Goal: Answer question/provide support: Share knowledge or assist other users

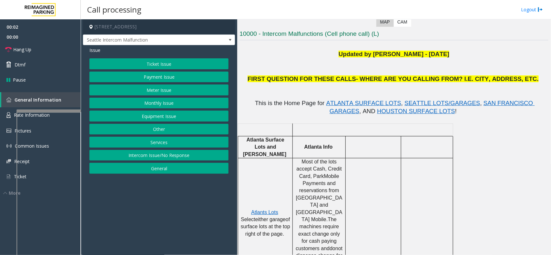
scroll to position [161, 0]
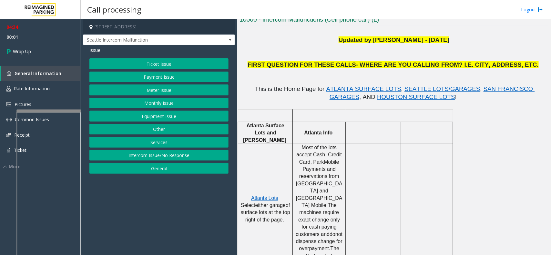
click at [159, 78] on button "Payment Issue" at bounding box center [158, 77] width 139 height 11
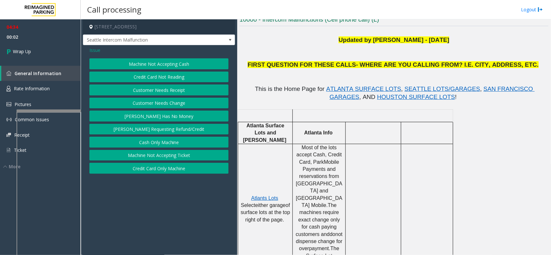
click at [102, 53] on div "Issue" at bounding box center [158, 50] width 139 height 7
click at [93, 52] on span "Issue" at bounding box center [94, 50] width 11 height 7
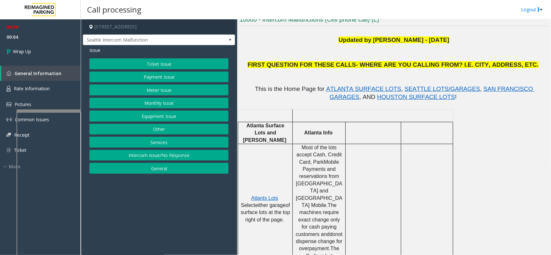
click at [139, 67] on button "Ticket Issue" at bounding box center [158, 63] width 139 height 11
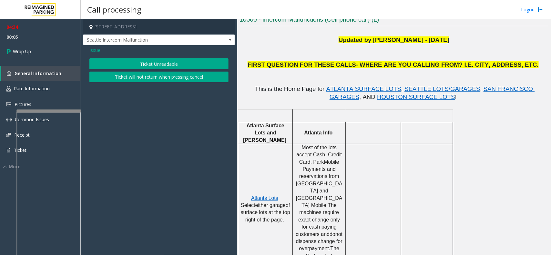
click at [97, 49] on span "Issue" at bounding box center [94, 50] width 11 height 7
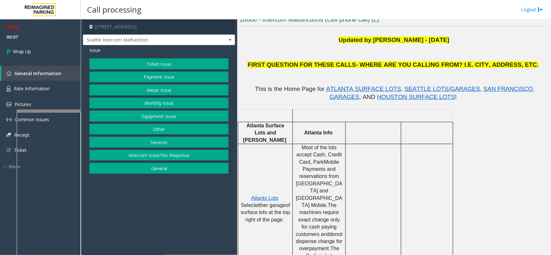
click at [138, 65] on button "Ticket Issue" at bounding box center [158, 63] width 139 height 11
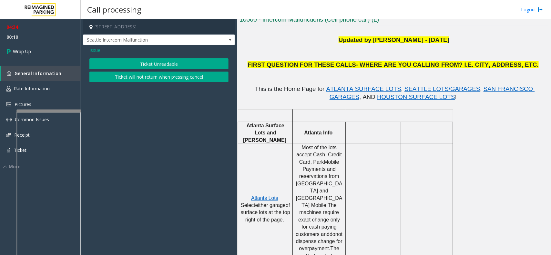
click at [94, 52] on span "Issue" at bounding box center [94, 50] width 11 height 7
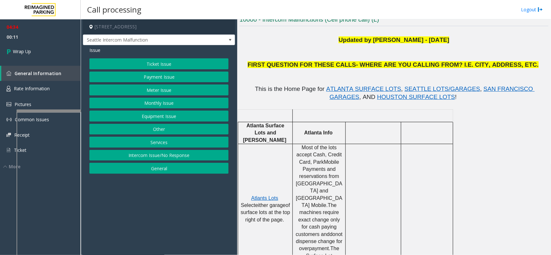
click at [138, 118] on button "Equipment Issue" at bounding box center [158, 116] width 139 height 11
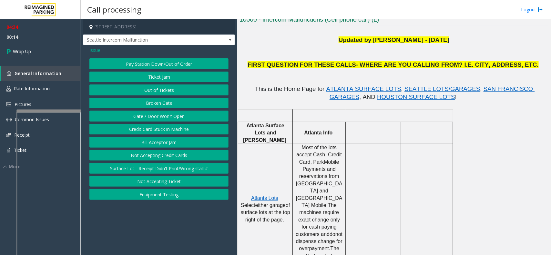
click at [140, 119] on button "Gate / Door Won't Open" at bounding box center [158, 116] width 139 height 11
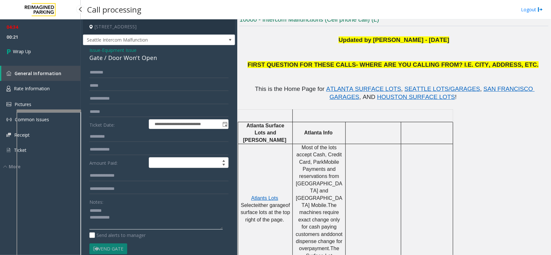
type textarea "**********"
click at [97, 52] on span "Issue" at bounding box center [94, 50] width 11 height 7
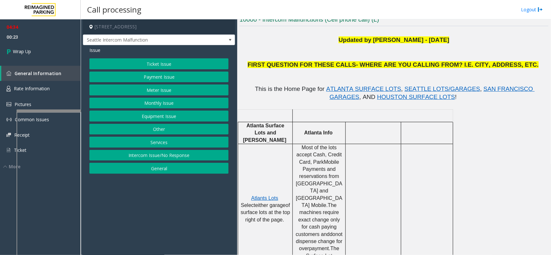
click at [152, 118] on button "Equipment Issue" at bounding box center [158, 116] width 139 height 11
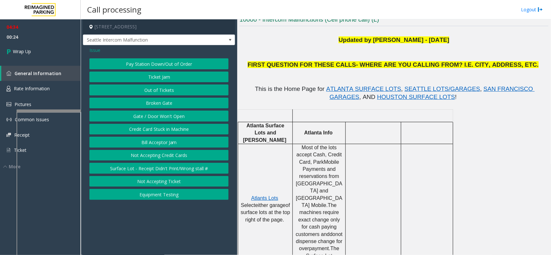
click at [147, 103] on button "Broken Gate" at bounding box center [158, 103] width 139 height 11
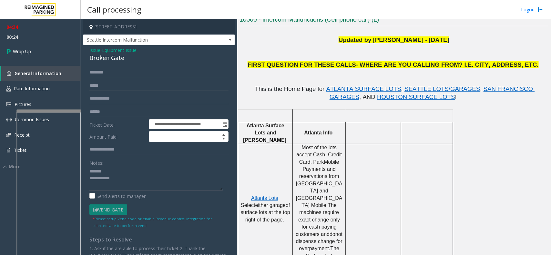
click at [102, 51] on span "- Equipment Issue" at bounding box center [118, 50] width 36 height 6
click at [120, 48] on span "Equipment Issue" at bounding box center [119, 50] width 35 height 7
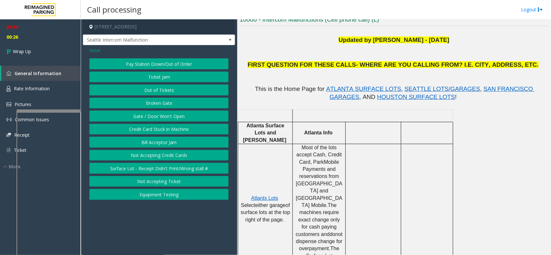
click at [147, 112] on button "Gate / Door Won't Open" at bounding box center [158, 116] width 139 height 11
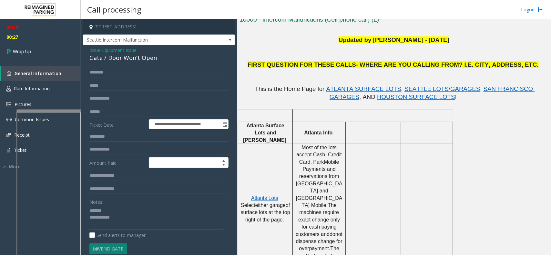
click at [115, 61] on div "Gate / Door Won't Open" at bounding box center [158, 58] width 139 height 9
click at [127, 57] on div "Gate / Door Won't Open" at bounding box center [158, 58] width 139 height 9
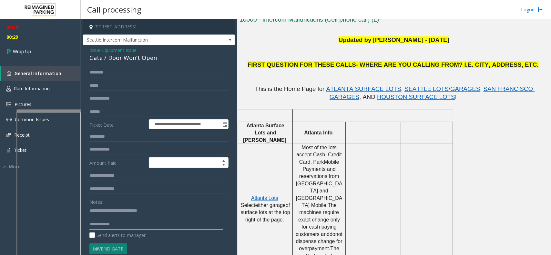
click at [173, 223] on textarea at bounding box center [155, 218] width 133 height 24
click at [173, 214] on textarea at bounding box center [155, 218] width 133 height 24
click at [162, 223] on textarea at bounding box center [155, 218] width 133 height 24
type textarea "**********"
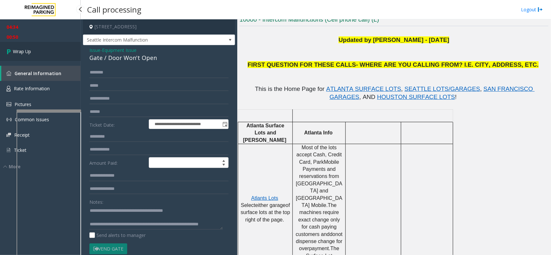
click at [55, 51] on link "Wrap Up" at bounding box center [40, 51] width 81 height 19
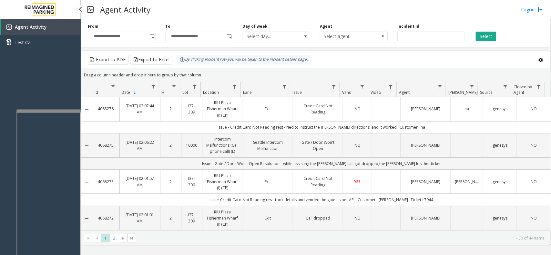
click at [46, 79] on div "Agent Activity Test Call" at bounding box center [40, 146] width 81 height 255
click at [79, 10] on div at bounding box center [80, 9] width 8 height 8
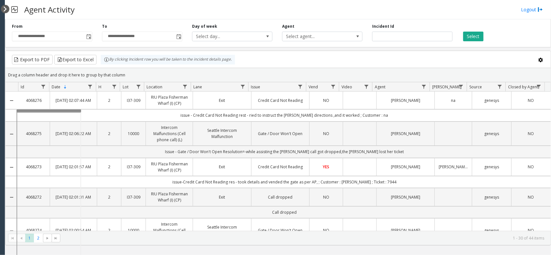
click at [5, 12] on div at bounding box center [5, 9] width 8 height 8
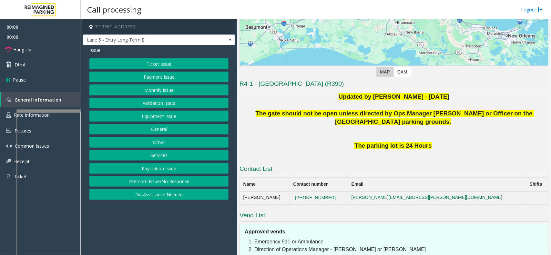
scroll to position [98, 0]
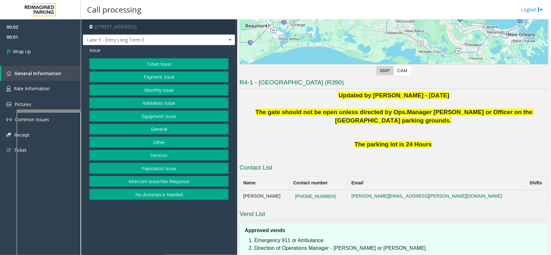
click at [130, 186] on button "Intercom Issue/No Response" at bounding box center [158, 181] width 139 height 11
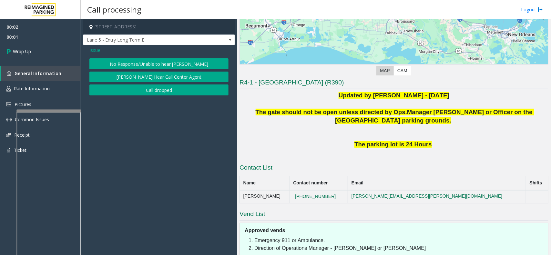
click at [137, 93] on button "Call dropped" at bounding box center [158, 90] width 139 height 11
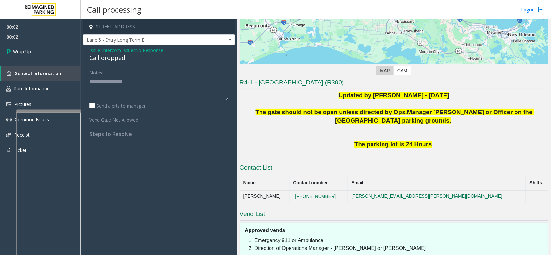
click at [99, 58] on div "Call dropped" at bounding box center [158, 58] width 139 height 9
type textarea "**********"
click at [55, 51] on link "Wrap Up" at bounding box center [40, 51] width 81 height 19
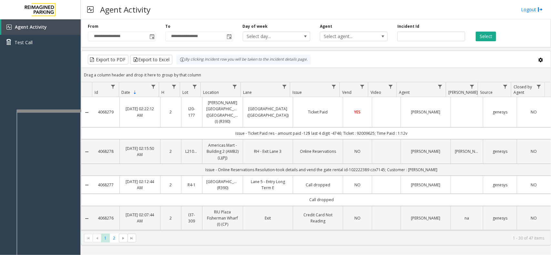
click at [501, 44] on div "**********" at bounding box center [316, 32] width 470 height 31
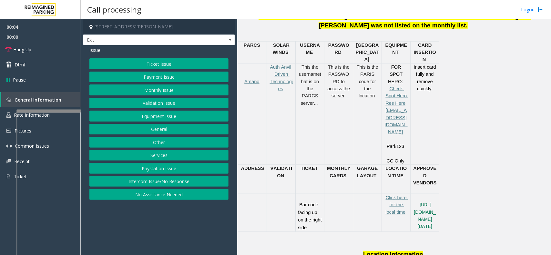
scroll to position [242, 0]
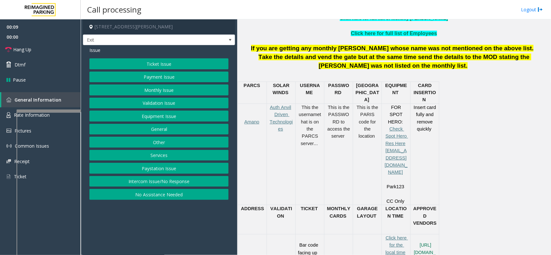
click at [197, 75] on button "Payment Issue" at bounding box center [158, 77] width 139 height 11
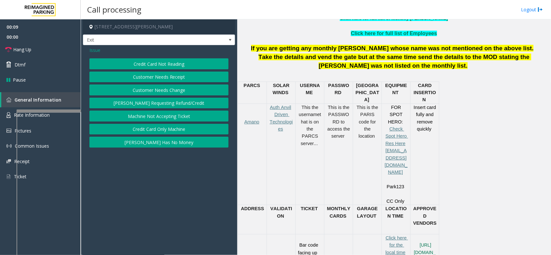
click at [169, 65] on button "Credit Card Not Reading" at bounding box center [158, 63] width 139 height 11
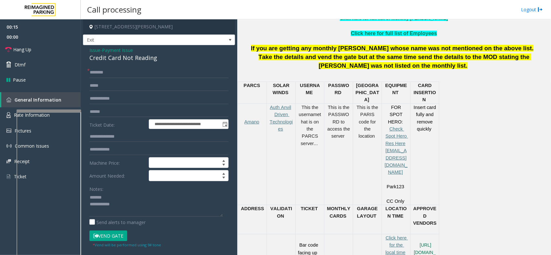
click at [118, 61] on div "Credit Card Not Reading" at bounding box center [158, 58] width 139 height 9
click at [140, 219] on div "Notes: Send alerts to manager" at bounding box center [158, 205] width 139 height 42
click at [141, 216] on textarea at bounding box center [155, 205] width 133 height 24
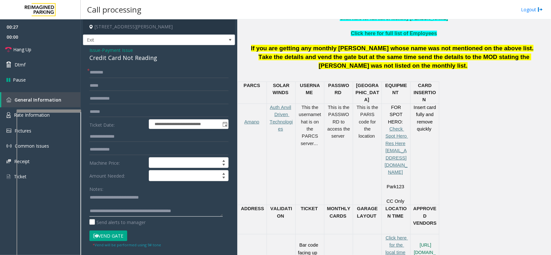
type textarea "**********"
click at [111, 112] on input "text" at bounding box center [158, 112] width 139 height 11
type input "******"
click at [104, 68] on input "text" at bounding box center [158, 72] width 139 height 11
type input "****"
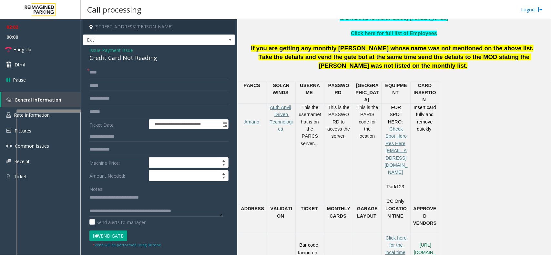
click at [122, 231] on form "**********" at bounding box center [158, 157] width 139 height 181
click at [120, 233] on button "Vend Gate" at bounding box center [108, 236] width 38 height 11
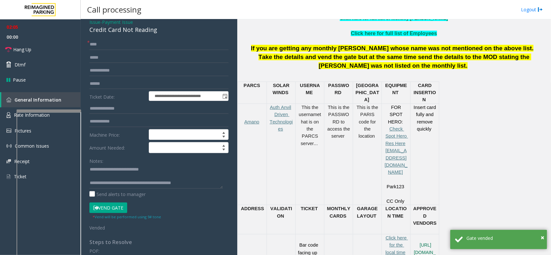
scroll to position [0, 0]
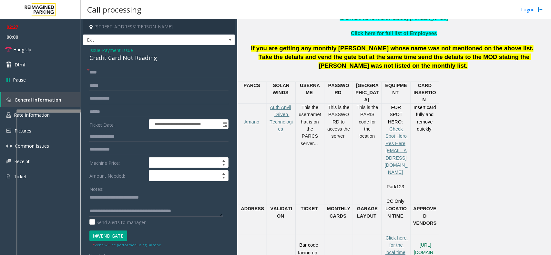
click at [119, 239] on button "Vend Gate" at bounding box center [108, 236] width 38 height 11
click at [50, 49] on link "Hang Up" at bounding box center [40, 49] width 81 height 15
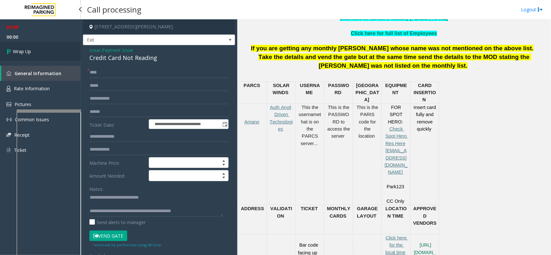
click at [50, 49] on link "Wrap Up" at bounding box center [40, 51] width 81 height 19
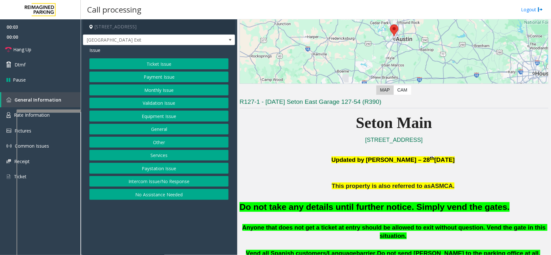
scroll to position [81, 0]
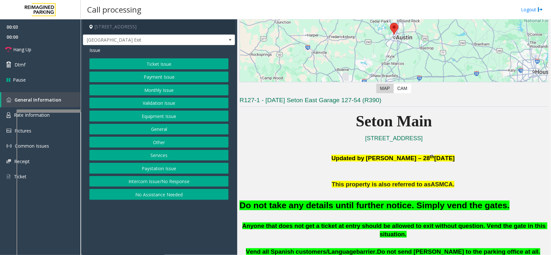
click at [200, 117] on button "Equipment Issue" at bounding box center [158, 116] width 139 height 11
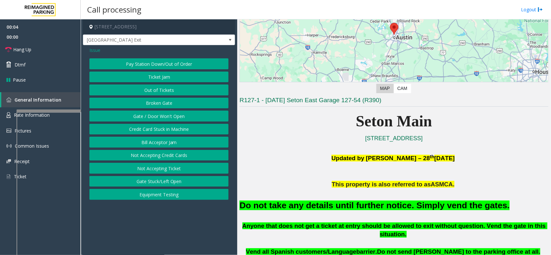
click at [172, 115] on button "Gate / Door Won't Open" at bounding box center [158, 116] width 139 height 11
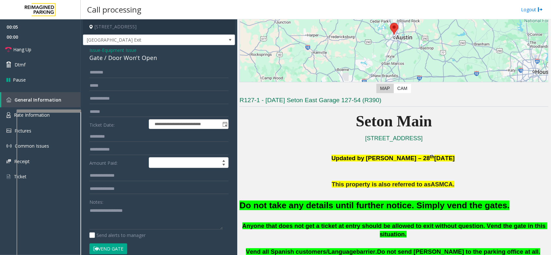
click at [111, 248] on button "Vend Gate" at bounding box center [108, 249] width 38 height 11
click at [331, 205] on font "Do not take any details until further notice. Simply vend the gates." at bounding box center [375, 206] width 270 height 10
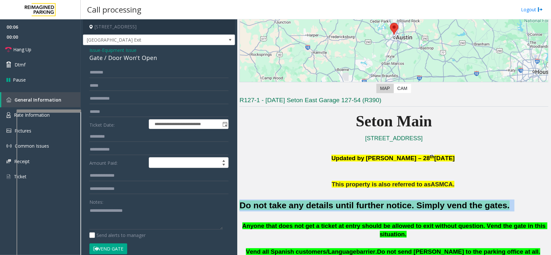
click at [331, 205] on font "Do not take any details until further notice. Simply vend the gates." at bounding box center [375, 206] width 270 height 10
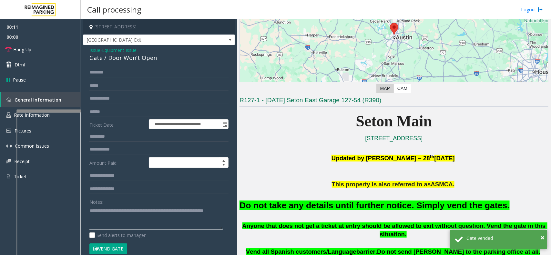
click at [218, 209] on textarea at bounding box center [155, 218] width 133 height 24
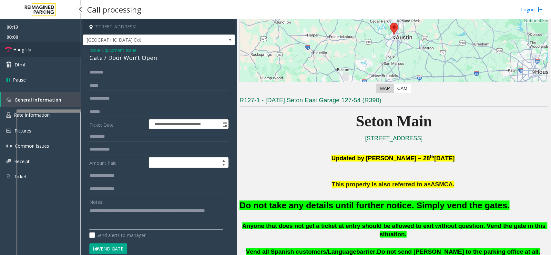
type textarea "**********"
click at [30, 50] on span "Hang Up" at bounding box center [22, 49] width 18 height 7
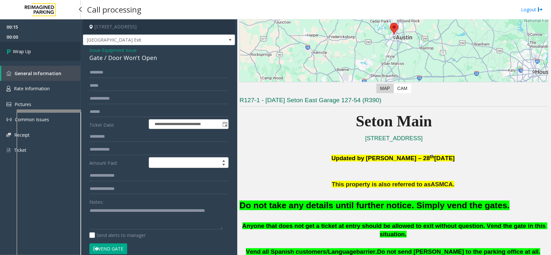
click at [30, 50] on span "Wrap Up" at bounding box center [22, 51] width 18 height 7
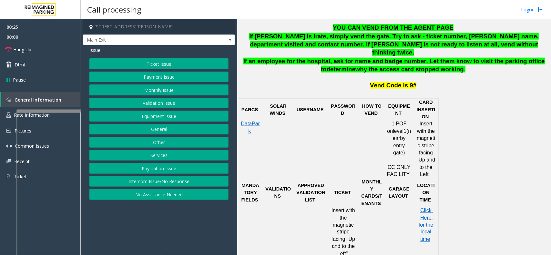
scroll to position [363, 0]
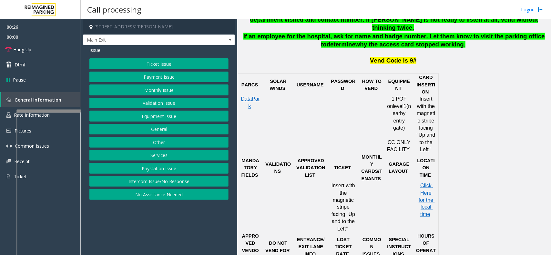
click at [160, 107] on button "Validation Issue" at bounding box center [158, 103] width 139 height 11
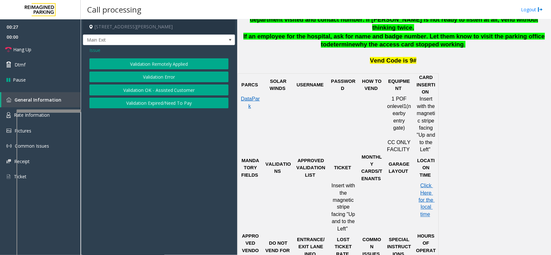
click at [159, 78] on button "Validation Error" at bounding box center [158, 77] width 139 height 11
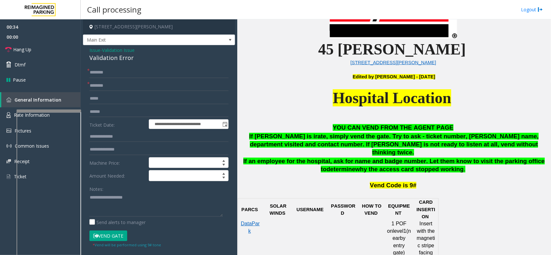
scroll to position [198, 0]
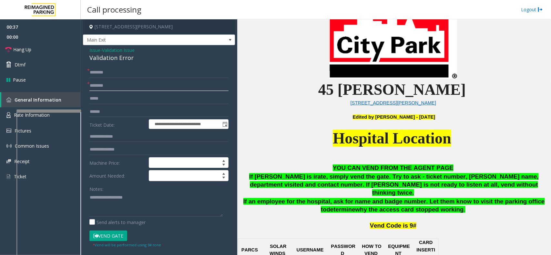
click at [142, 81] on input "text" at bounding box center [158, 85] width 139 height 11
click at [109, 59] on div "Validation Error" at bounding box center [158, 58] width 139 height 9
click at [147, 211] on textarea at bounding box center [155, 205] width 133 height 24
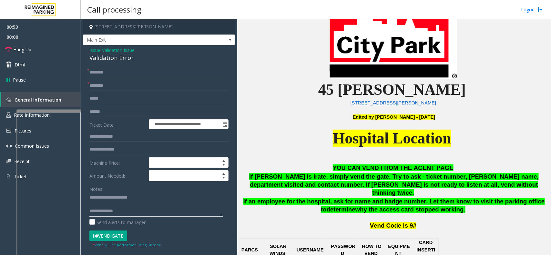
type textarea "**********"
click at [108, 84] on input "text" at bounding box center [158, 85] width 139 height 11
drag, startPoint x: 330, startPoint y: 137, endPoint x: 384, endPoint y: 130, distance: 54.6
click at [384, 130] on span "Hospital Location" at bounding box center [392, 138] width 118 height 17
click at [334, 155] on p "Hospital Location" at bounding box center [394, 145] width 309 height 35
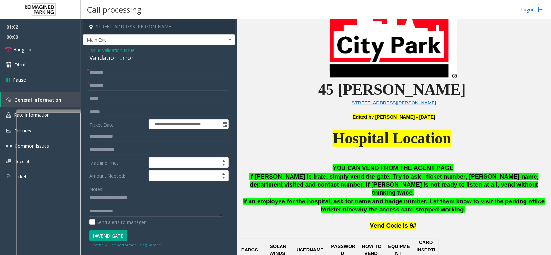
click at [95, 85] on input "text" at bounding box center [158, 85] width 139 height 11
type input "*"
click at [94, 81] on input "********" at bounding box center [158, 85] width 139 height 11
type input "********"
click at [107, 112] on input "text" at bounding box center [158, 112] width 139 height 11
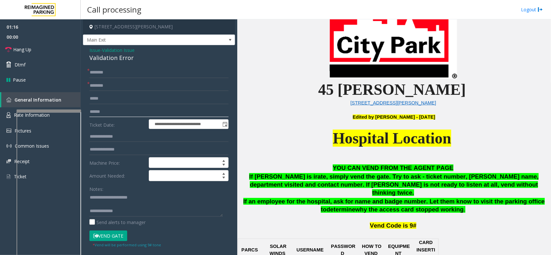
click at [159, 113] on input "text" at bounding box center [158, 112] width 139 height 11
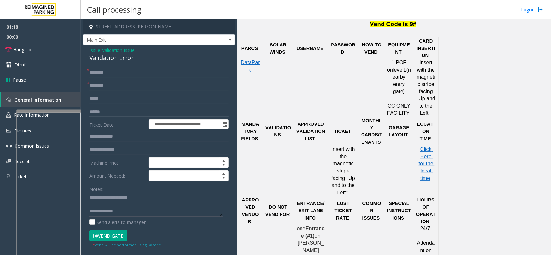
scroll to position [440, 0]
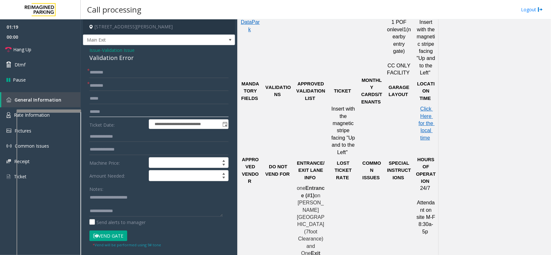
click at [163, 115] on input "text" at bounding box center [158, 112] width 139 height 11
click at [135, 204] on textarea at bounding box center [155, 205] width 133 height 24
type textarea "**********"
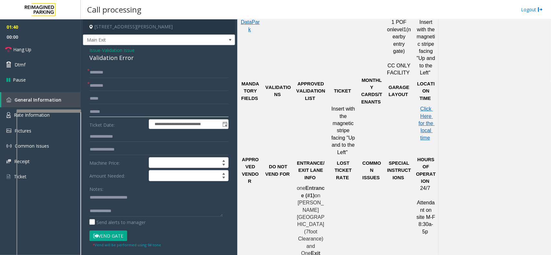
click at [128, 113] on input "text" at bounding box center [158, 112] width 139 height 11
click at [121, 72] on input "text" at bounding box center [158, 72] width 139 height 11
click at [107, 69] on input "text" at bounding box center [158, 72] width 139 height 11
click at [129, 74] on input "******" at bounding box center [158, 72] width 139 height 11
click at [93, 73] on input "******" at bounding box center [158, 72] width 139 height 11
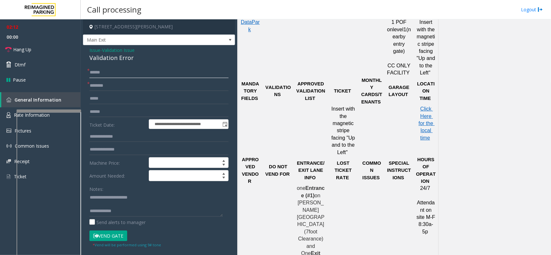
click at [96, 72] on input "******" at bounding box center [158, 72] width 139 height 11
click at [98, 70] on input "*******" at bounding box center [158, 72] width 139 height 11
type input "******"
click at [117, 139] on input "text" at bounding box center [158, 136] width 139 height 11
click at [115, 198] on textarea at bounding box center [155, 205] width 133 height 24
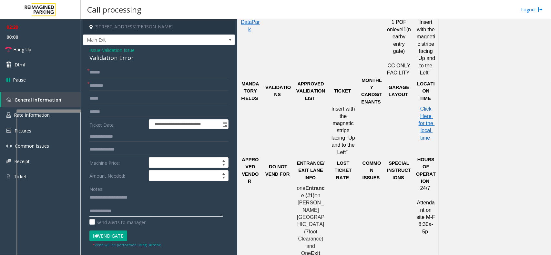
click at [122, 203] on textarea at bounding box center [155, 205] width 133 height 24
click at [127, 209] on textarea at bounding box center [155, 205] width 133 height 24
click at [127, 213] on textarea at bounding box center [155, 205] width 133 height 24
click at [117, 241] on button "Vend Gate" at bounding box center [108, 236] width 38 height 11
click at [137, 211] on textarea at bounding box center [155, 205] width 133 height 24
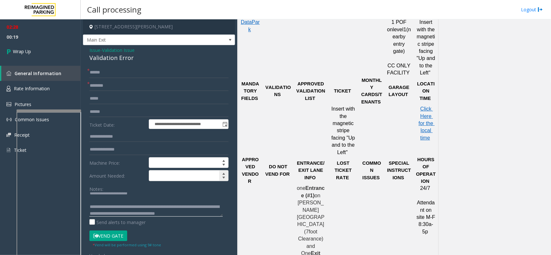
scroll to position [11, 0]
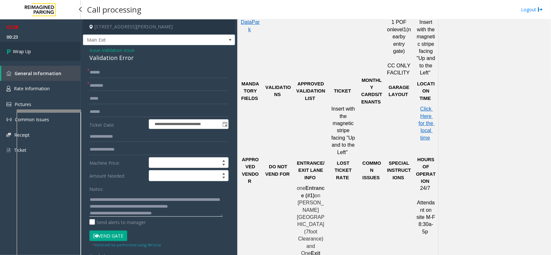
type textarea "**********"
click at [29, 47] on link "Wrap Up" at bounding box center [40, 51] width 81 height 19
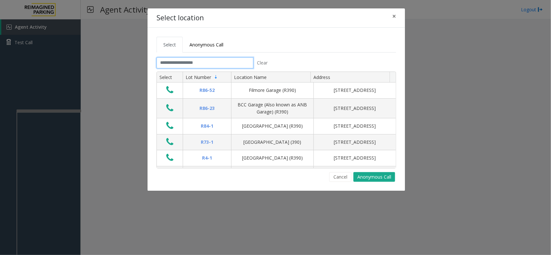
click at [211, 65] on input "text" at bounding box center [205, 62] width 97 height 11
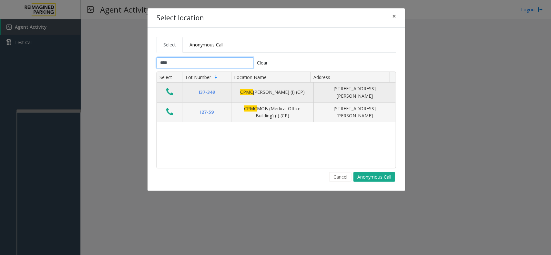
type input "****"
click at [173, 90] on icon "Data table" at bounding box center [169, 91] width 7 height 9
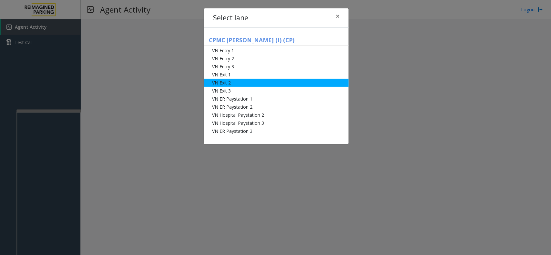
click at [249, 83] on li "VN Exit 2" at bounding box center [276, 83] width 145 height 8
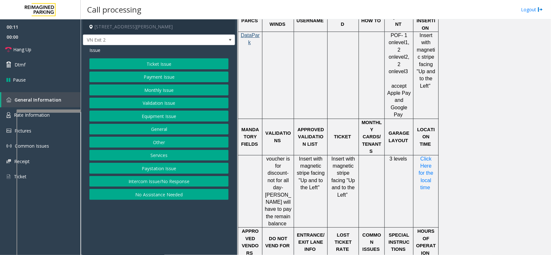
scroll to position [467, 0]
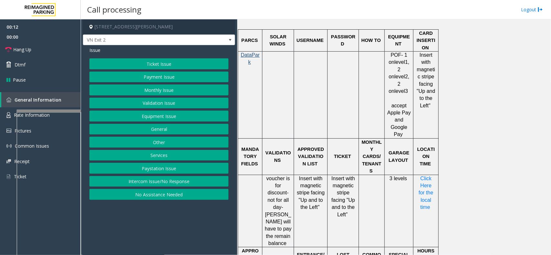
click at [158, 97] on div "Ticket Issue Payment Issue Monthly Issue Validation Issue Equipment Issue Gener…" at bounding box center [158, 129] width 139 height 142
click at [155, 100] on button "Validation Issue" at bounding box center [158, 103] width 139 height 11
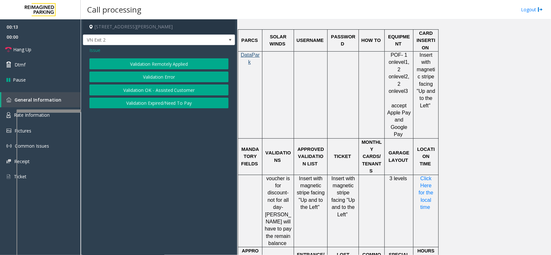
click at [154, 75] on button "Validation Error" at bounding box center [158, 77] width 139 height 11
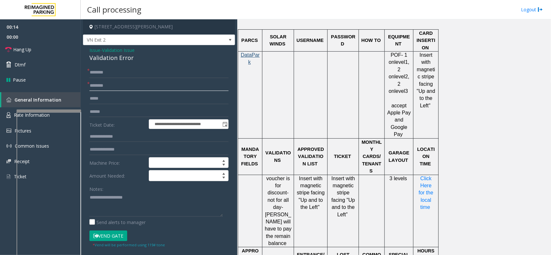
click at [140, 86] on input "text" at bounding box center [158, 85] width 139 height 11
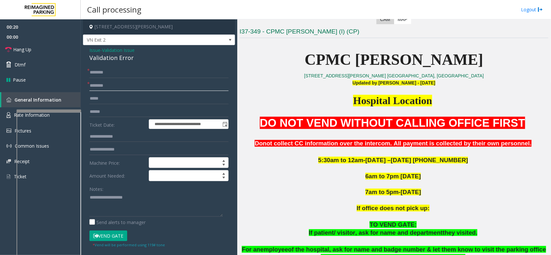
scroll to position [144, 0]
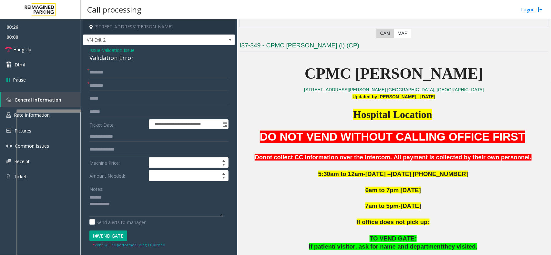
click at [106, 60] on div "Validation Error" at bounding box center [158, 58] width 139 height 9
click at [123, 210] on textarea at bounding box center [155, 205] width 133 height 24
type textarea "**********"
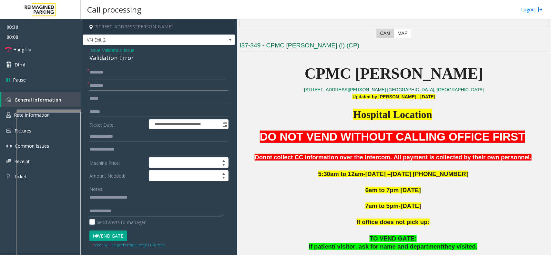
click at [115, 87] on input "text" at bounding box center [158, 85] width 139 height 11
click at [126, 111] on input "text" at bounding box center [158, 112] width 139 height 11
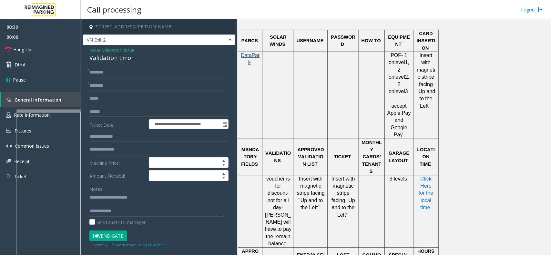
scroll to position [467, 0]
click at [118, 107] on input "text" at bounding box center [158, 112] width 139 height 11
click at [113, 114] on input "text" at bounding box center [158, 112] width 139 height 11
click at [123, 112] on input "text" at bounding box center [158, 112] width 139 height 11
click at [120, 113] on input "********" at bounding box center [158, 112] width 139 height 11
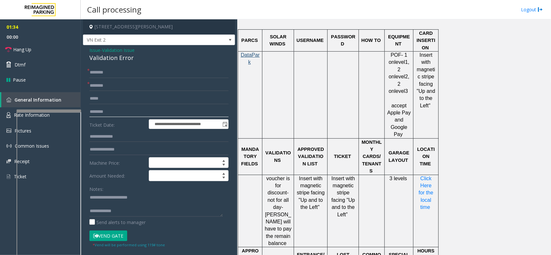
type input "********"
click at [113, 72] on input "text" at bounding box center [158, 72] width 139 height 11
click at [99, 71] on input "*****" at bounding box center [158, 72] width 139 height 11
click at [103, 71] on input "*****" at bounding box center [158, 72] width 139 height 11
type input "*****"
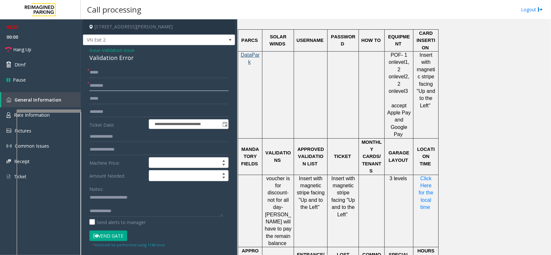
click at [104, 85] on input "text" at bounding box center [158, 85] width 139 height 11
type input "**"
click at [111, 241] on button "Vend Gate" at bounding box center [108, 236] width 38 height 11
click at [124, 210] on textarea at bounding box center [155, 205] width 133 height 24
click at [147, 212] on textarea at bounding box center [155, 205] width 133 height 24
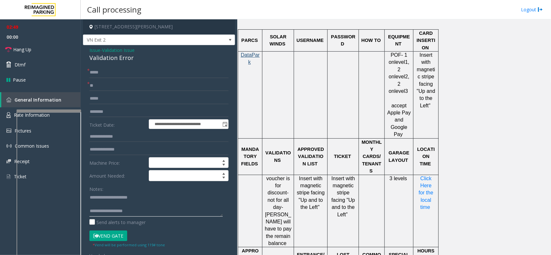
type textarea "**********"
click at [118, 233] on button "Vend Gate" at bounding box center [108, 236] width 38 height 11
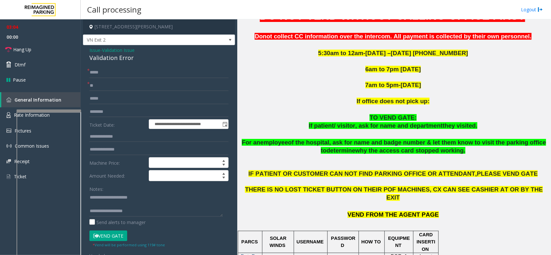
scroll to position [40, 0]
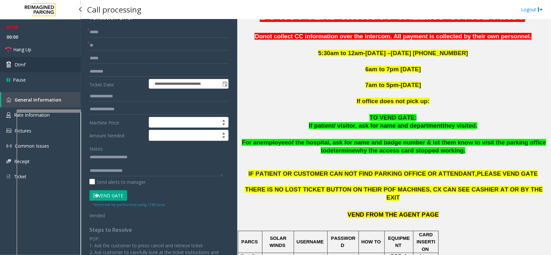
click at [59, 68] on link "Dtmf" at bounding box center [40, 64] width 81 height 15
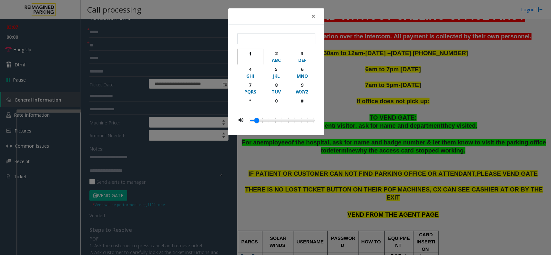
click at [251, 49] on button "1" at bounding box center [250, 57] width 26 height 16
click at [300, 84] on div "9" at bounding box center [302, 85] width 18 height 7
click at [302, 97] on button "#" at bounding box center [302, 103] width 26 height 15
type input "****"
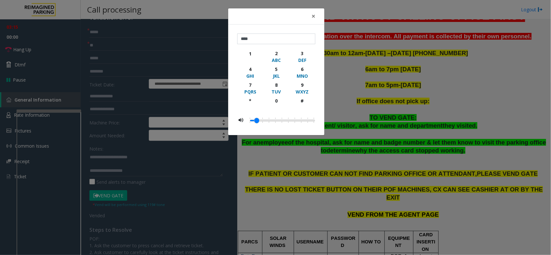
click at [345, 82] on div "× **** 1 2 ABC 3 DEF 4 GHI 5 JKL 6 MNO 7 PQRS 8 TUV 9 WXYZ * 0 #" at bounding box center [275, 127] width 551 height 255
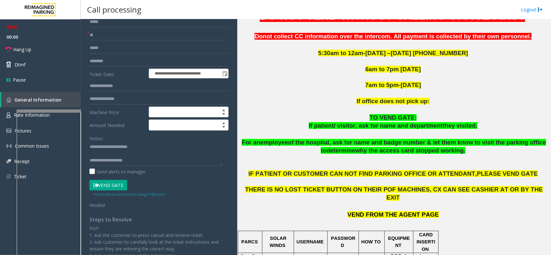
scroll to position [0, 0]
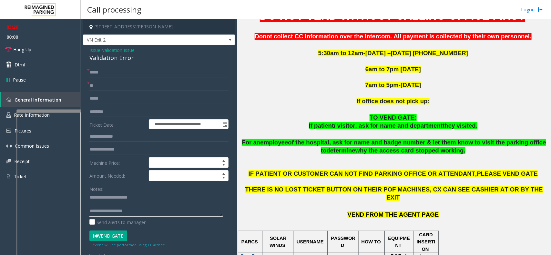
click at [173, 217] on textarea at bounding box center [155, 205] width 133 height 24
click at [65, 46] on link "Hang Up" at bounding box center [40, 49] width 81 height 15
click at [165, 212] on textarea at bounding box center [155, 205] width 133 height 24
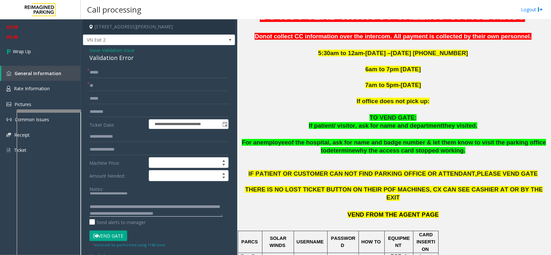
scroll to position [11, 0]
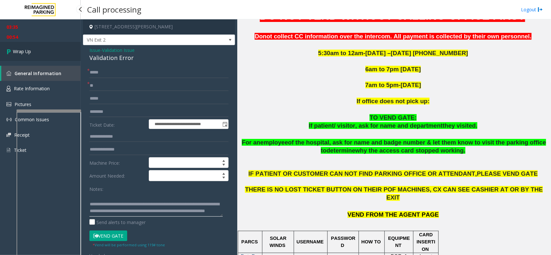
type textarea "**********"
click at [46, 53] on link "Wrap Up" at bounding box center [40, 51] width 81 height 19
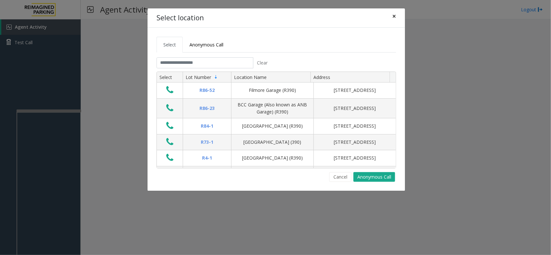
click at [395, 17] on span "×" at bounding box center [394, 16] width 4 height 9
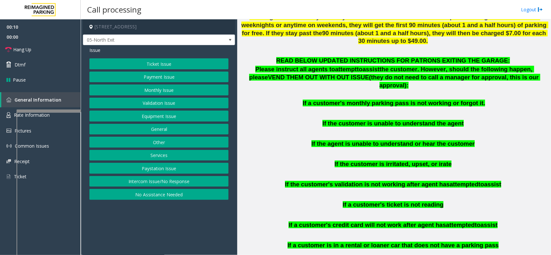
scroll to position [282, 0]
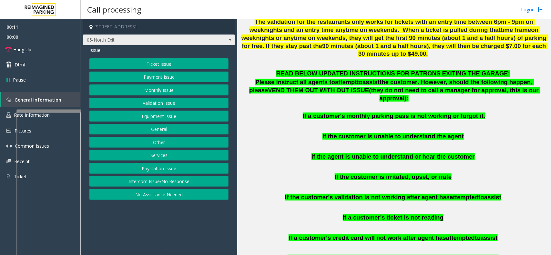
click at [225, 41] on span "05-North Exit" at bounding box center [159, 40] width 152 height 11
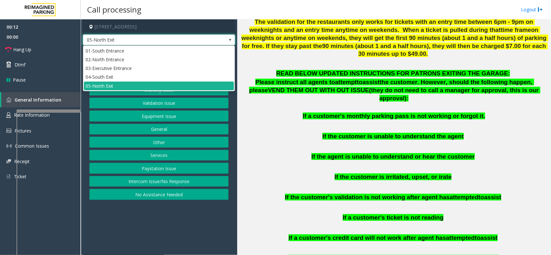
click at [225, 41] on span "05-North Exit" at bounding box center [159, 40] width 152 height 11
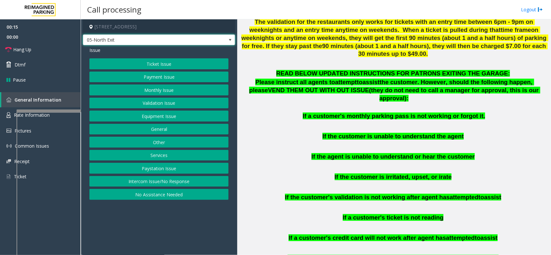
click at [225, 41] on span "05-North Exit" at bounding box center [159, 40] width 152 height 11
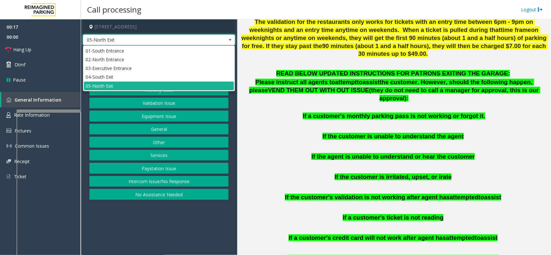
click at [225, 41] on span "05-North Exit" at bounding box center [159, 40] width 152 height 11
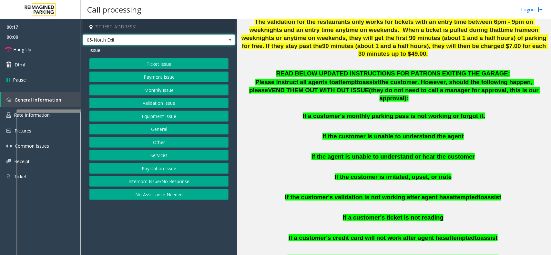
click at [225, 41] on span "05-North Exit" at bounding box center [159, 40] width 152 height 11
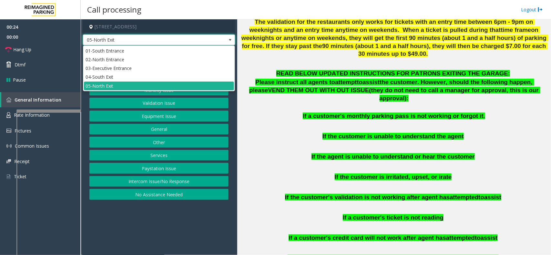
click at [226, 39] on span at bounding box center [230, 40] width 9 height 10
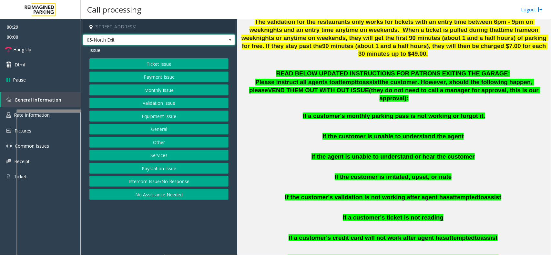
click at [161, 37] on span "05-North Exit" at bounding box center [143, 40] width 121 height 10
click at [161, 33] on h4 "[STREET_ADDRESS]" at bounding box center [159, 26] width 152 height 15
click at [163, 36] on span "05-North Exit" at bounding box center [143, 40] width 121 height 10
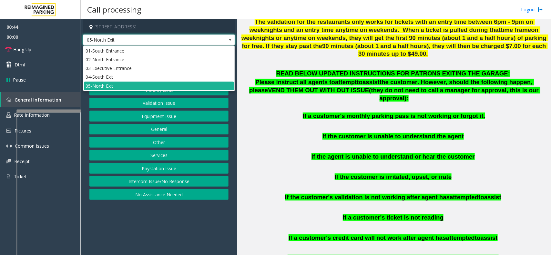
click at [172, 42] on span "05-North Exit" at bounding box center [143, 40] width 121 height 10
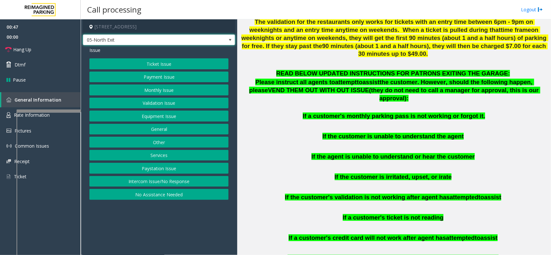
click at [174, 115] on button "Equipment Issue" at bounding box center [158, 116] width 139 height 11
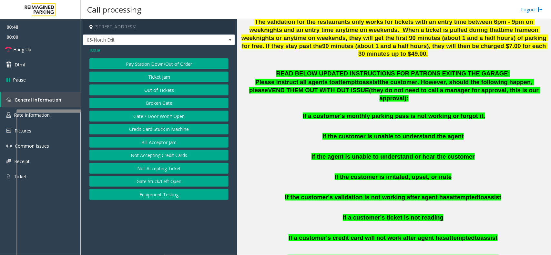
click at [158, 116] on button "Gate / Door Won't Open" at bounding box center [158, 116] width 139 height 11
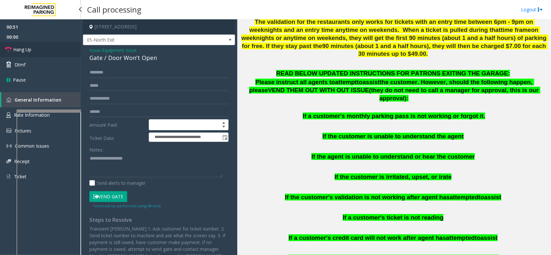
click at [65, 47] on link "Hang Up" at bounding box center [40, 49] width 81 height 15
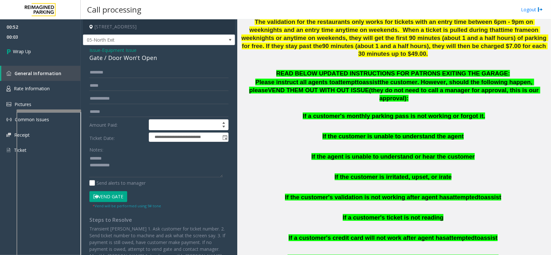
click at [119, 56] on div "Gate / Door Won't Open" at bounding box center [158, 58] width 139 height 9
click at [139, 168] on textarea at bounding box center [155, 165] width 133 height 24
click at [141, 172] on textarea at bounding box center [155, 165] width 133 height 24
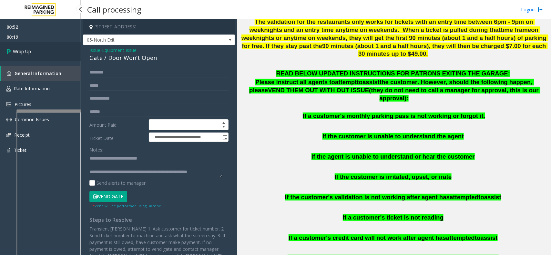
type textarea "**********"
click at [49, 46] on link "Wrap Up" at bounding box center [40, 51] width 81 height 19
